Goal: Task Accomplishment & Management: Use online tool/utility

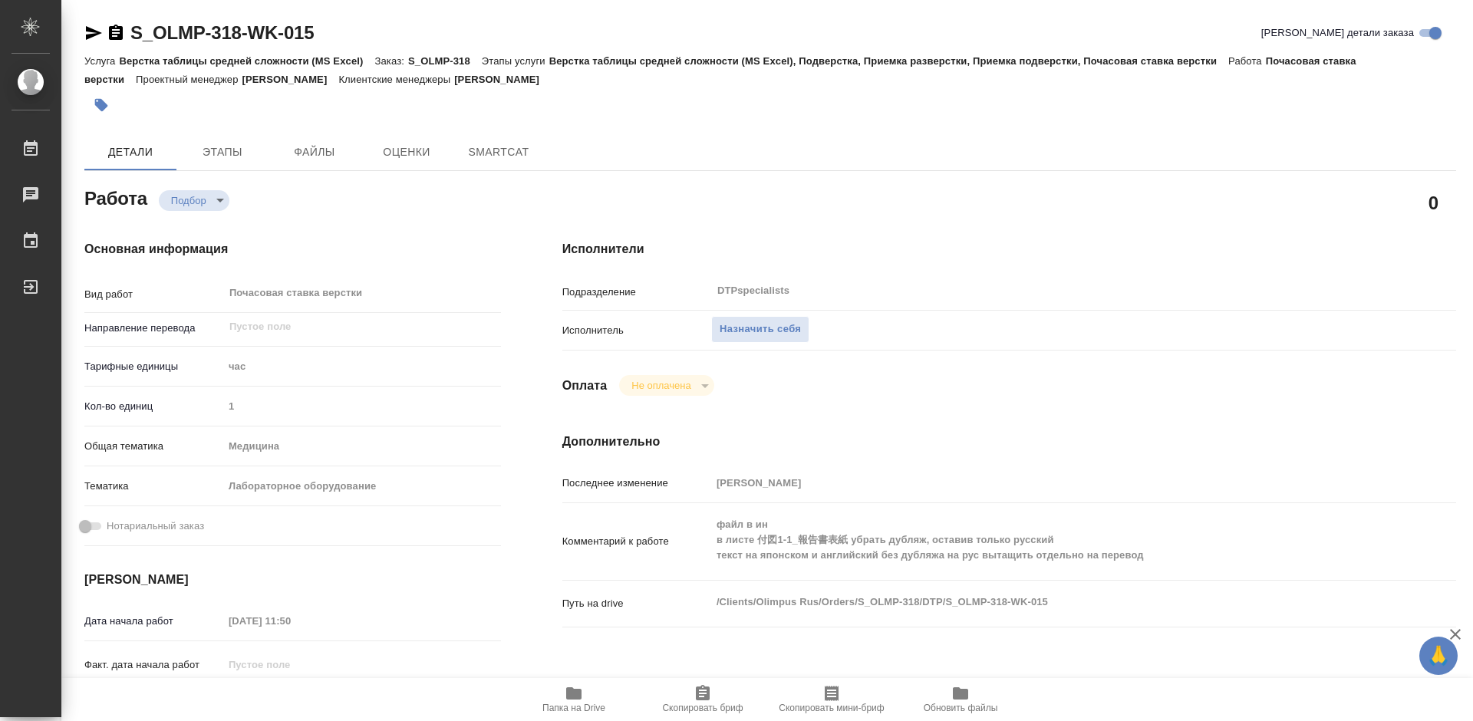
type textarea "x"
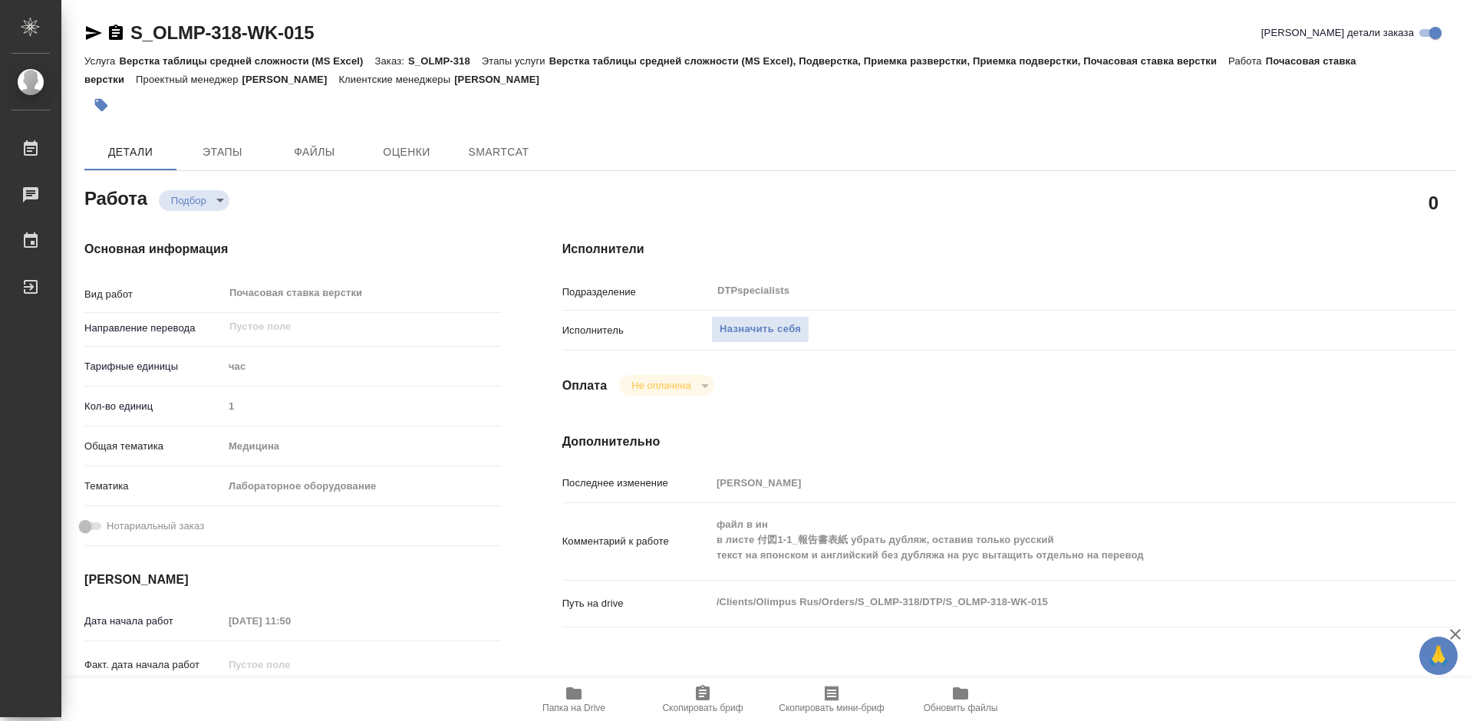
type textarea "x"
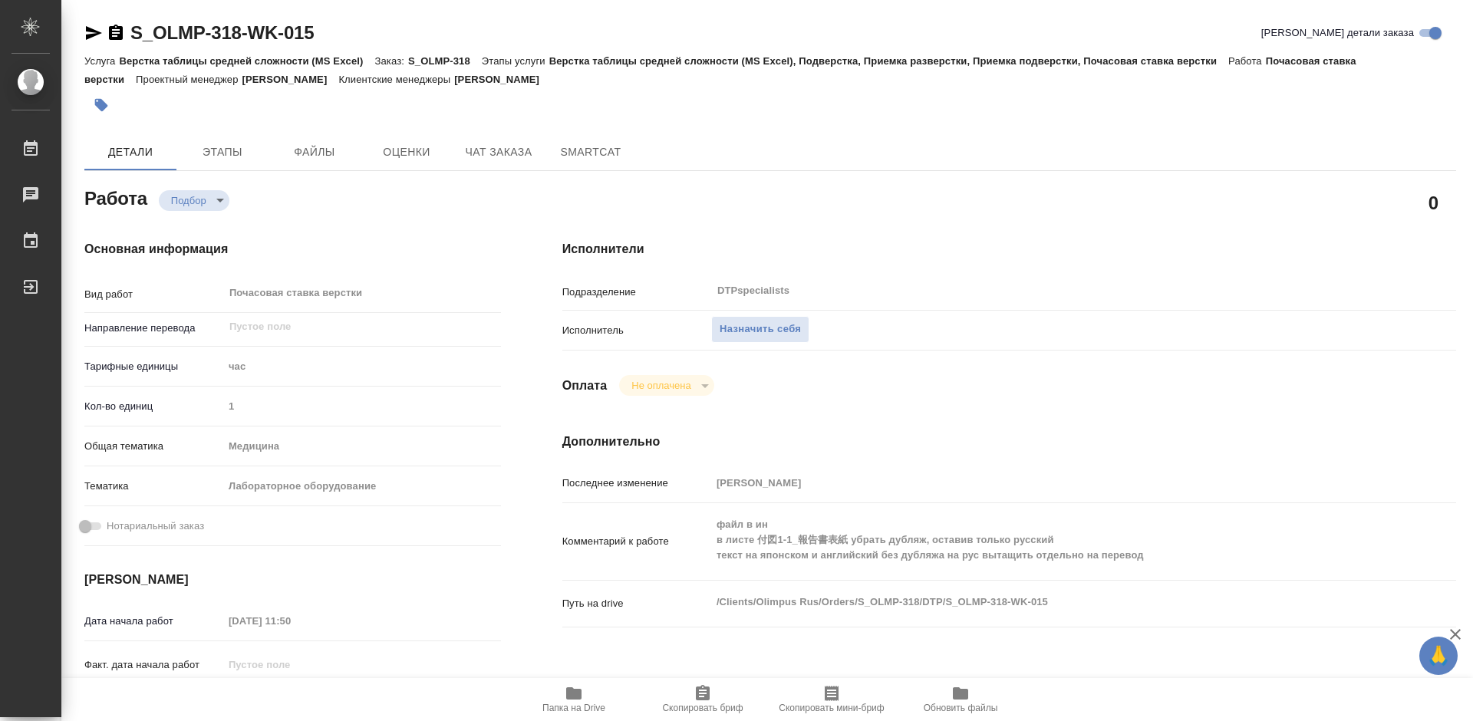
type textarea "x"
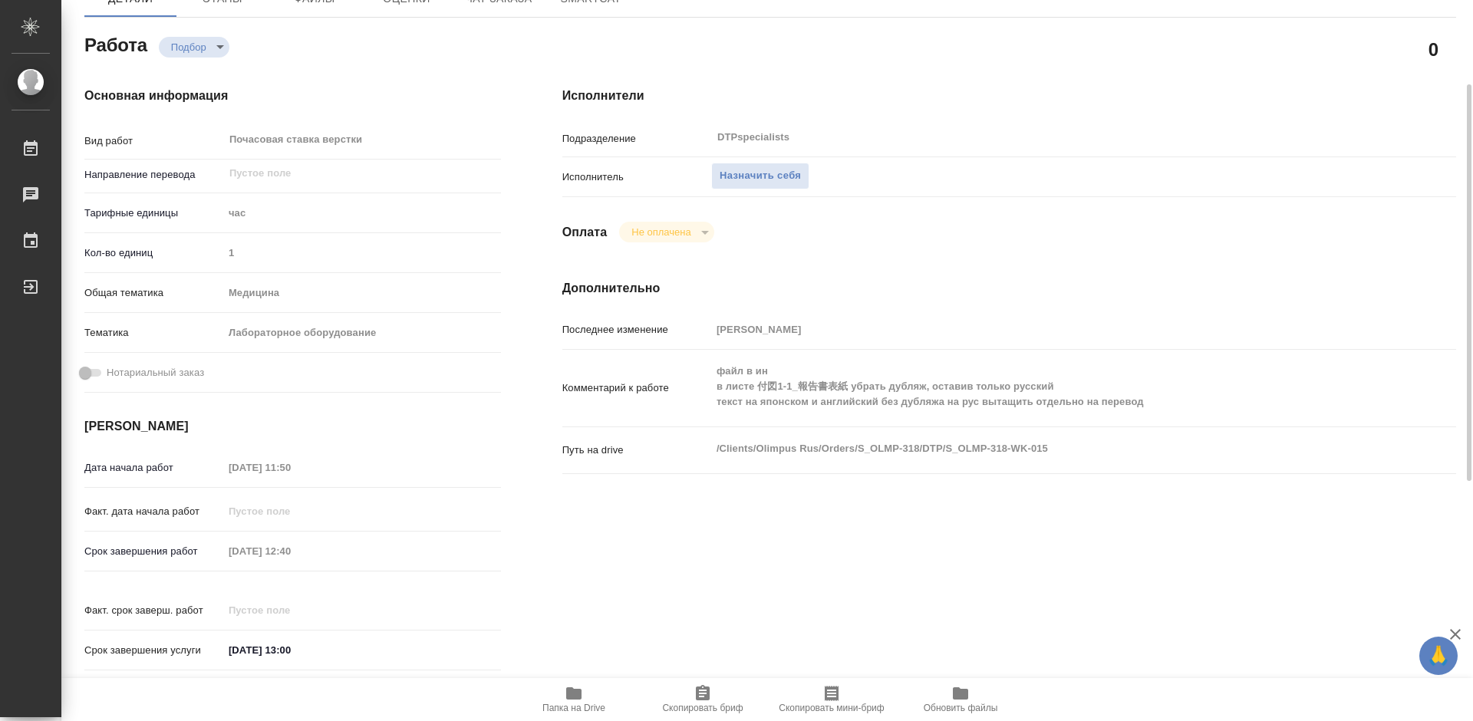
scroll to position [230, 0]
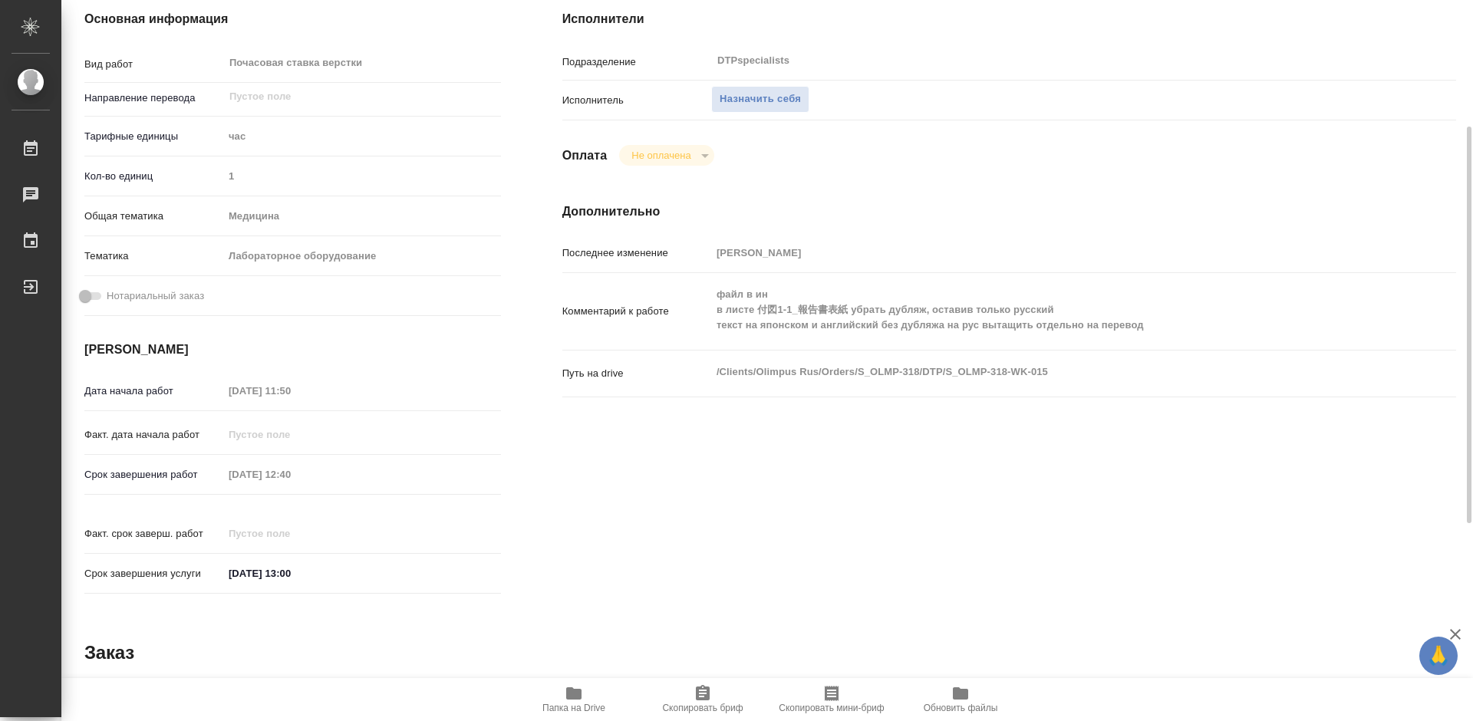
type textarea "x"
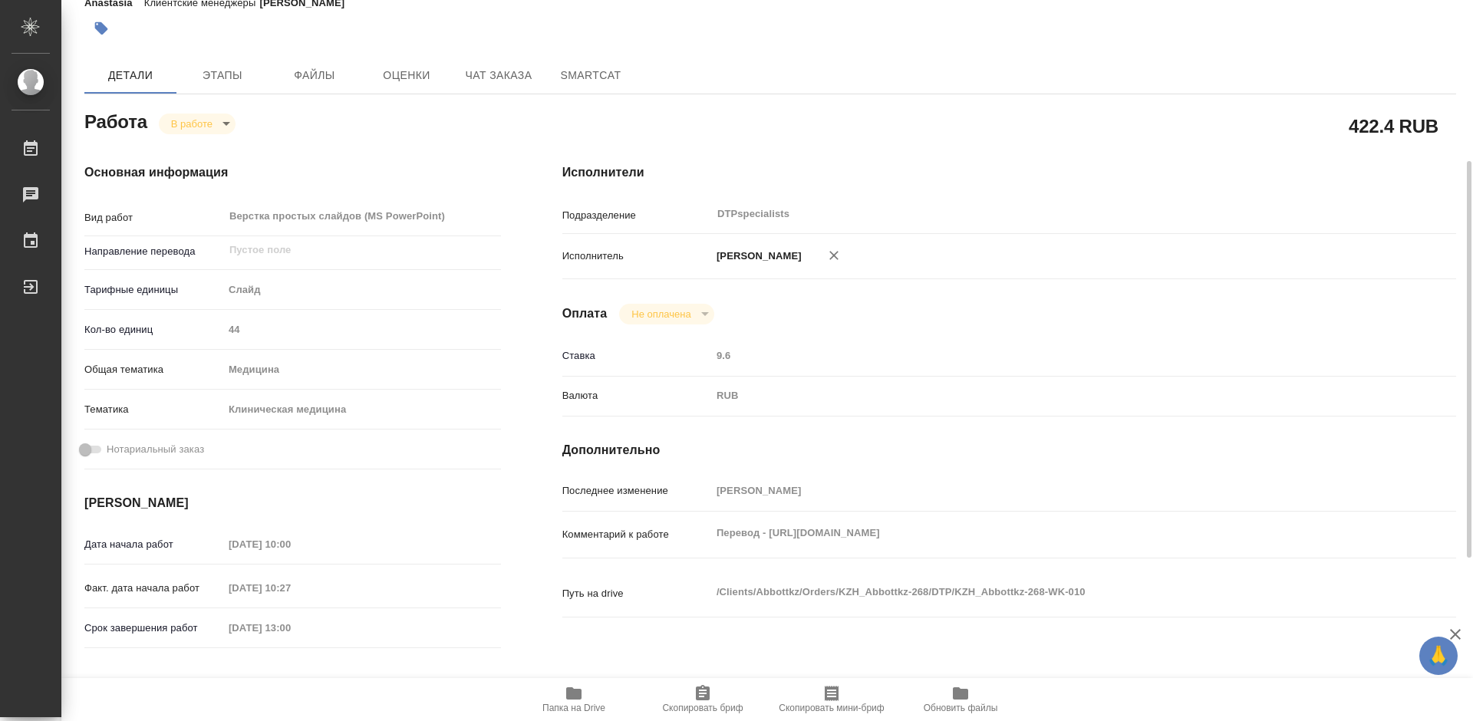
scroll to position [153, 0]
